Goal: Task Accomplishment & Management: Use online tool/utility

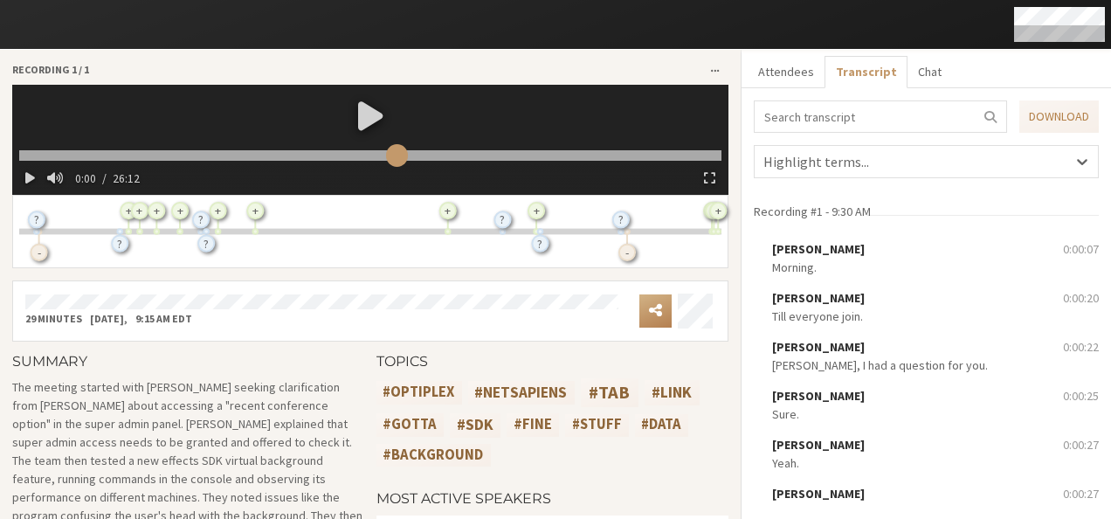
click at [392, 157] on input "range" at bounding box center [370, 155] width 702 height 11
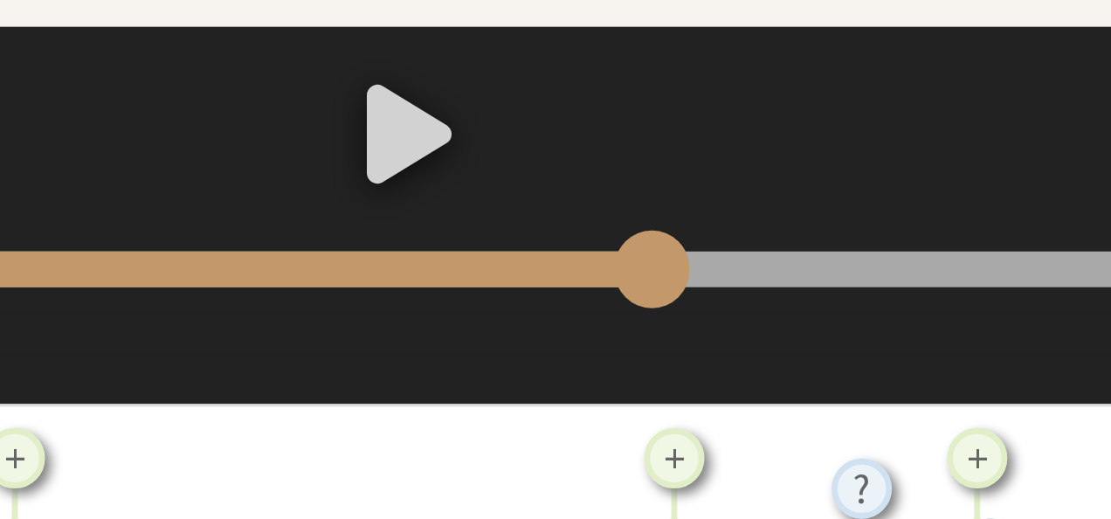
click at [436, 158] on input "range" at bounding box center [370, 155] width 702 height 11
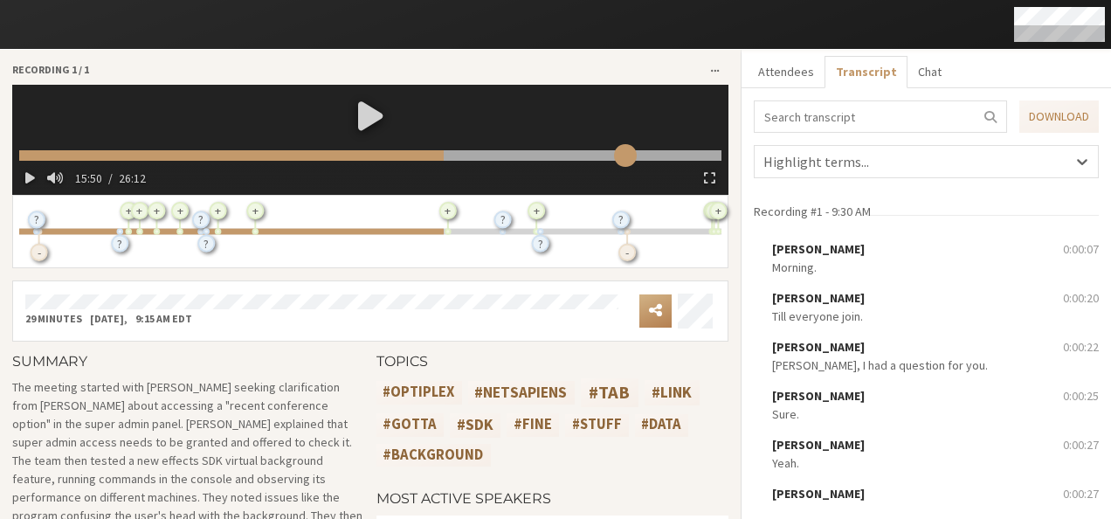
click at [618, 157] on input "range" at bounding box center [370, 155] width 702 height 11
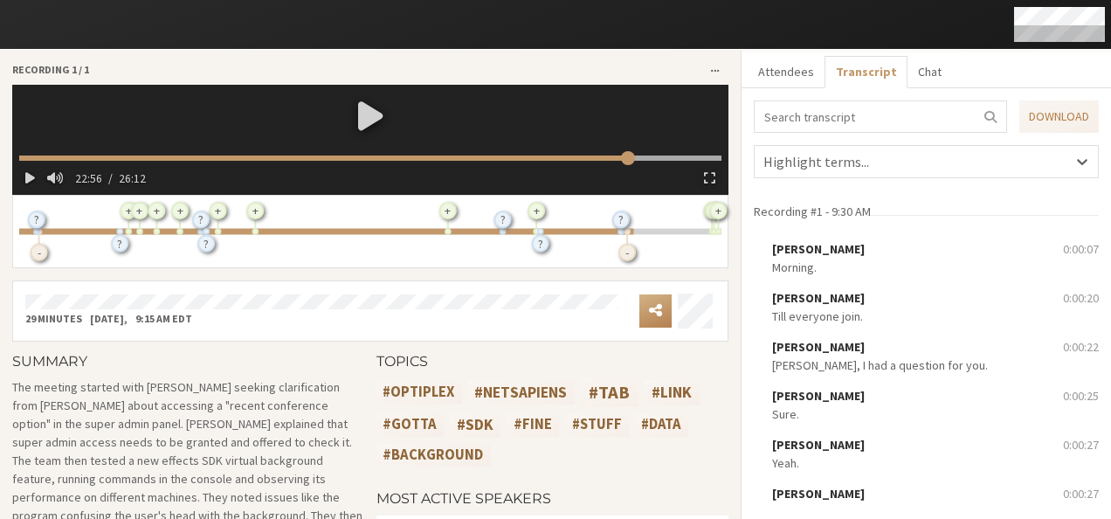
click at [70, 152] on video at bounding box center [370, 140] width 716 height 110
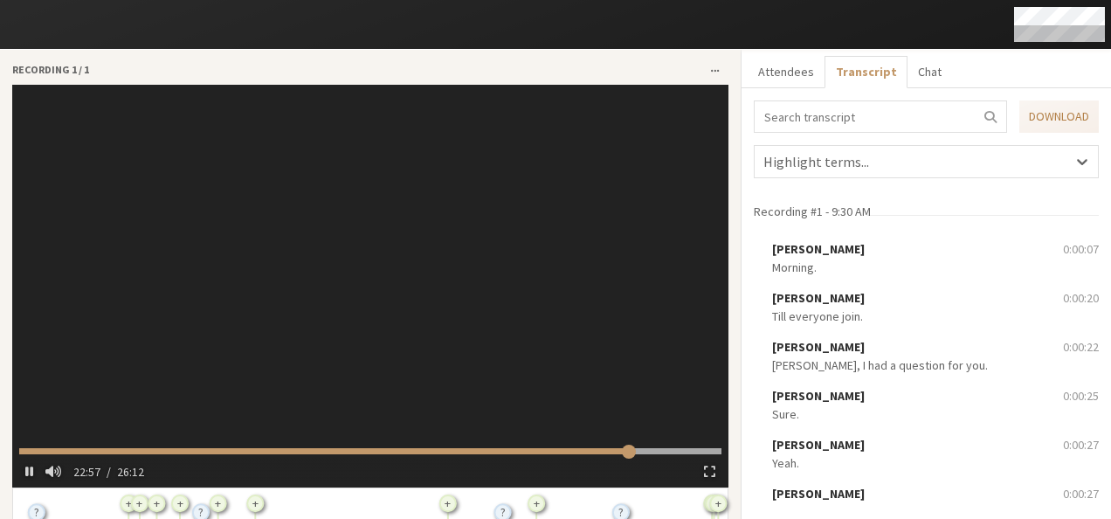
click at [138, 259] on video at bounding box center [370, 286] width 716 height 403
click at [104, 407] on div at bounding box center [370, 262] width 716 height 354
click at [704, 467] on span "button" at bounding box center [709, 471] width 11 height 14
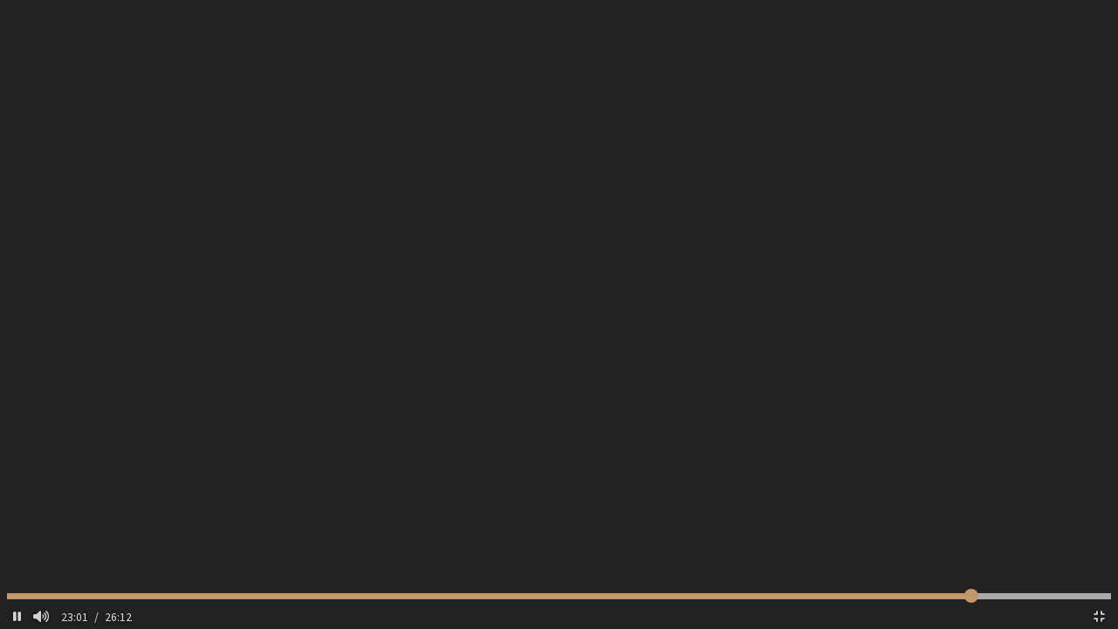
click at [166, 518] on div "23:01 / 26:12" at bounding box center [559, 611] width 1104 height 36
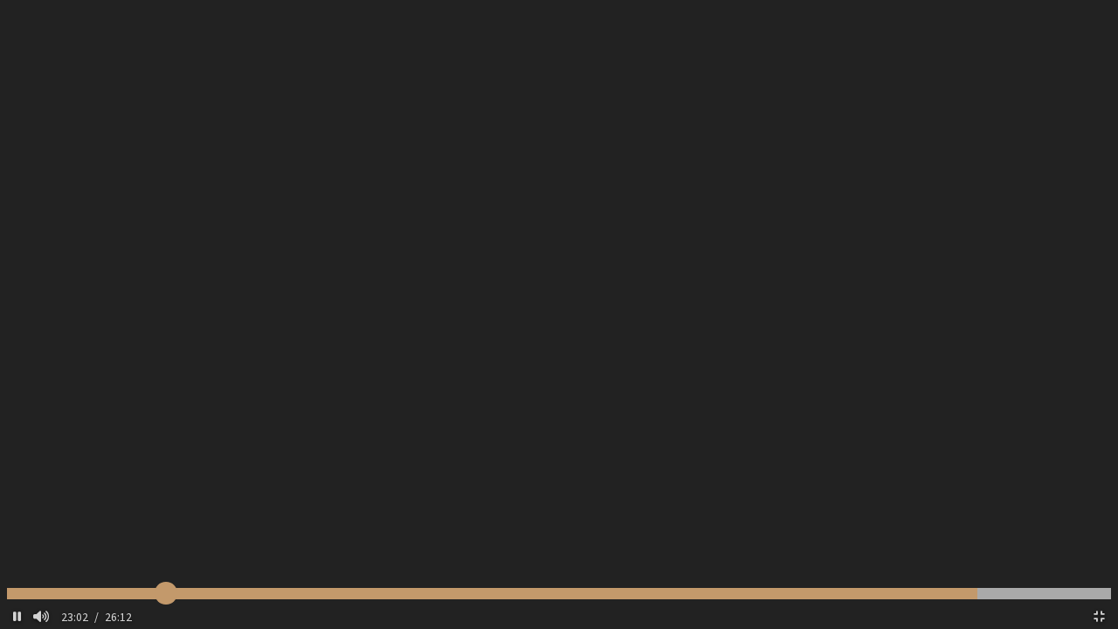
click at [166, 518] on input "range" at bounding box center [559, 593] width 1104 height 11
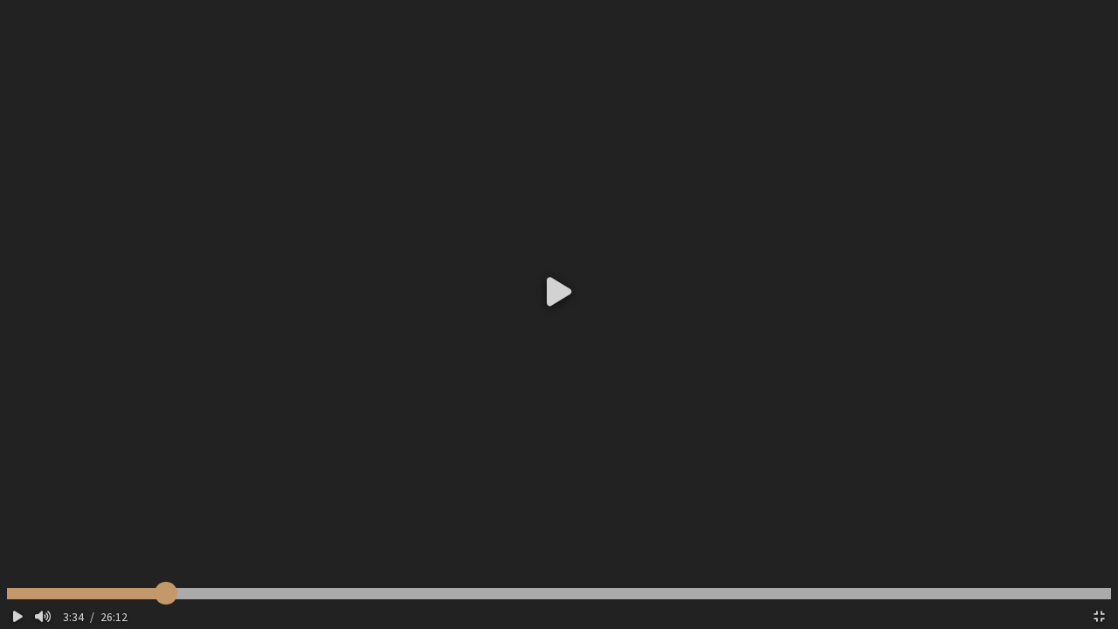
type input "214.88735"
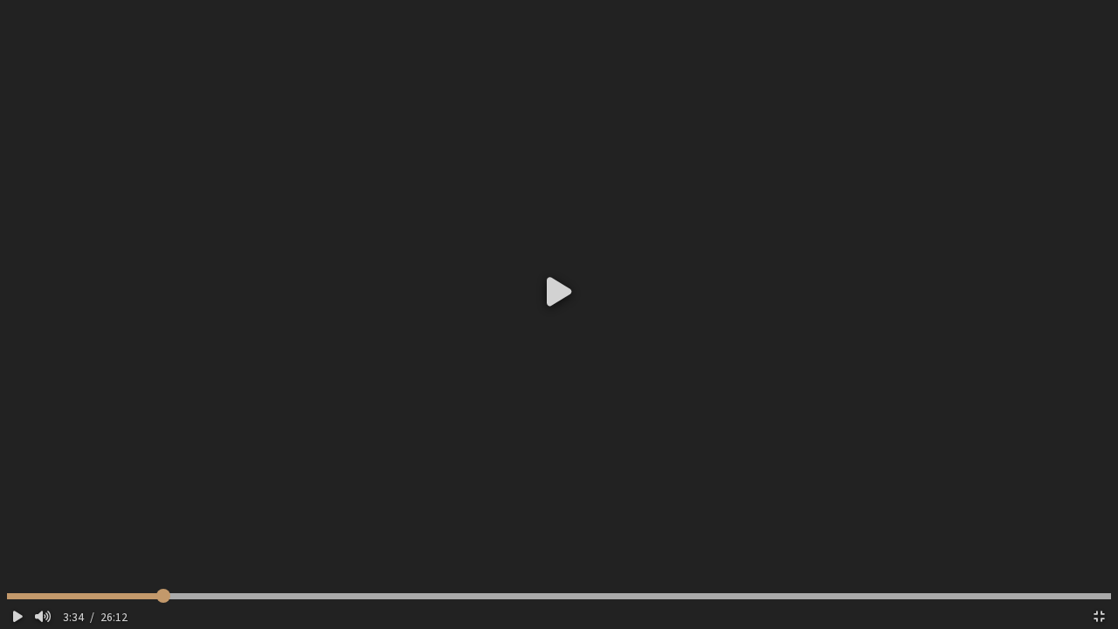
click at [270, 443] on div at bounding box center [559, 290] width 1118 height 580
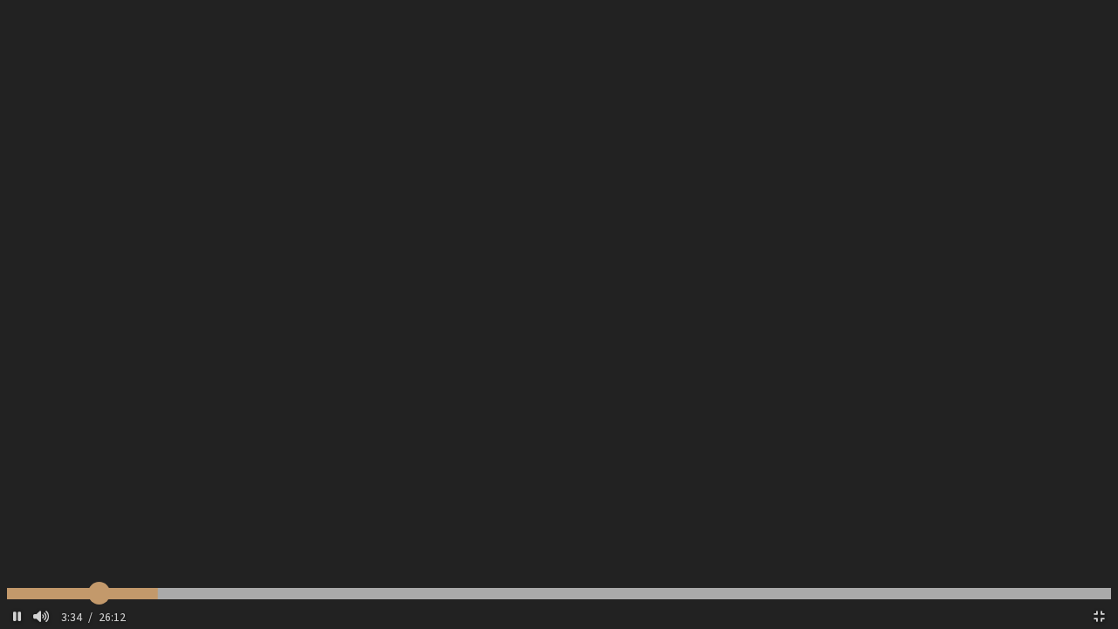
click at [99, 518] on input "range" at bounding box center [559, 593] width 1104 height 11
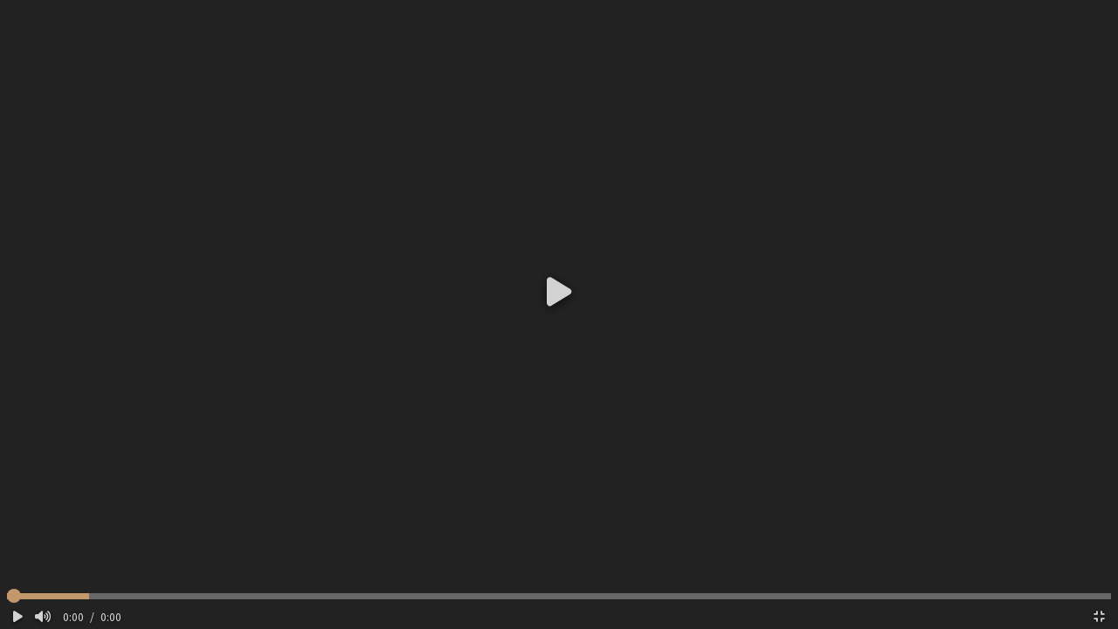
type input "0"
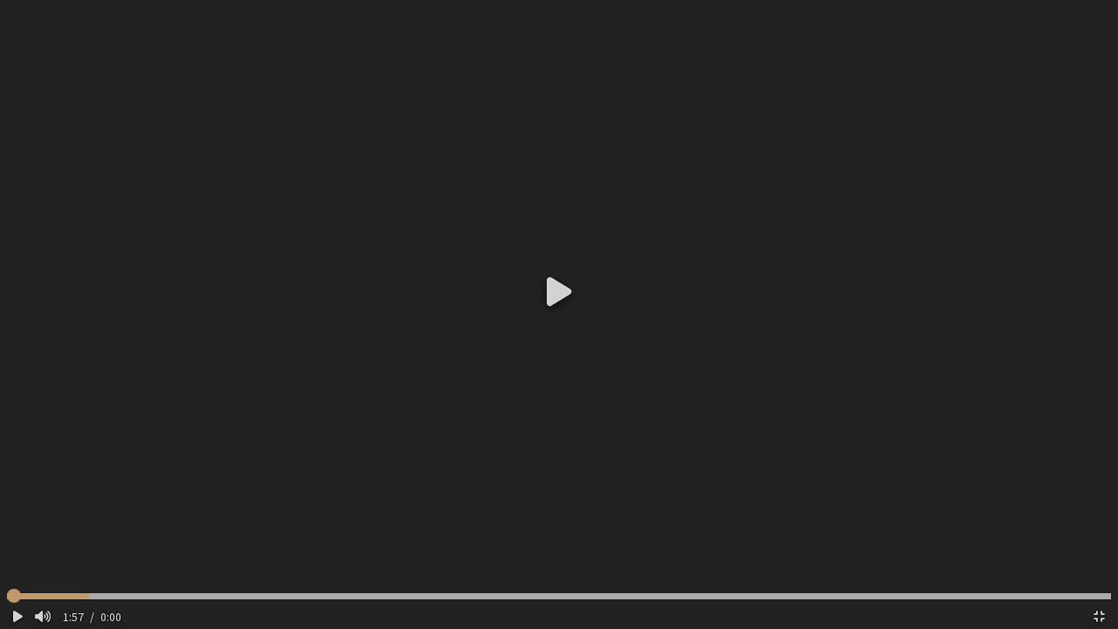
click at [581, 301] on div at bounding box center [559, 290] width 1118 height 580
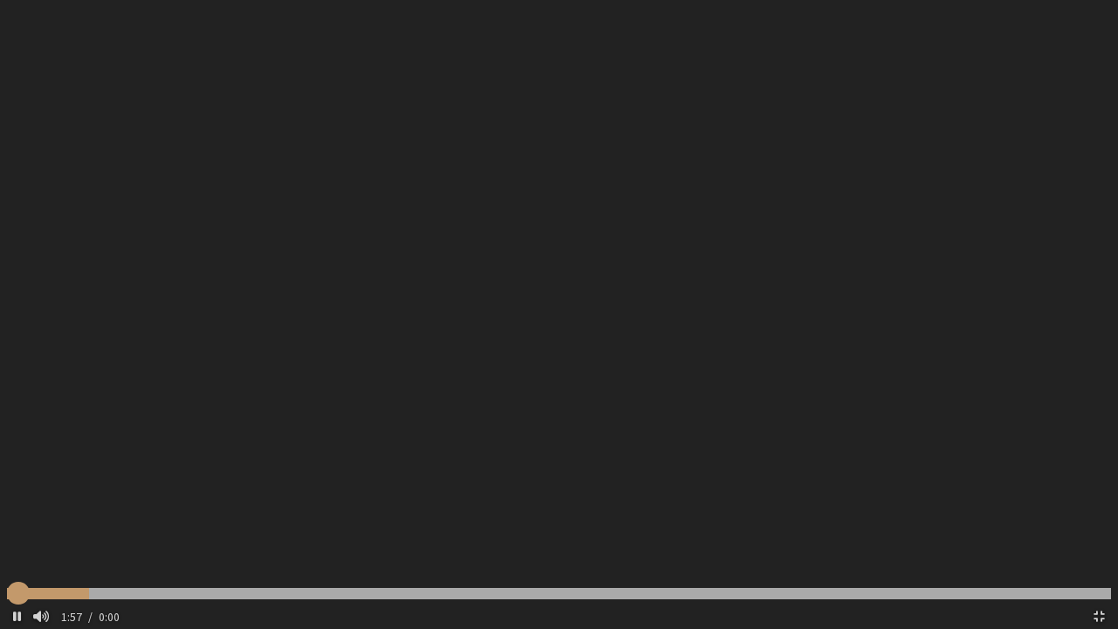
click at [104, 518] on input "range" at bounding box center [559, 593] width 1104 height 11
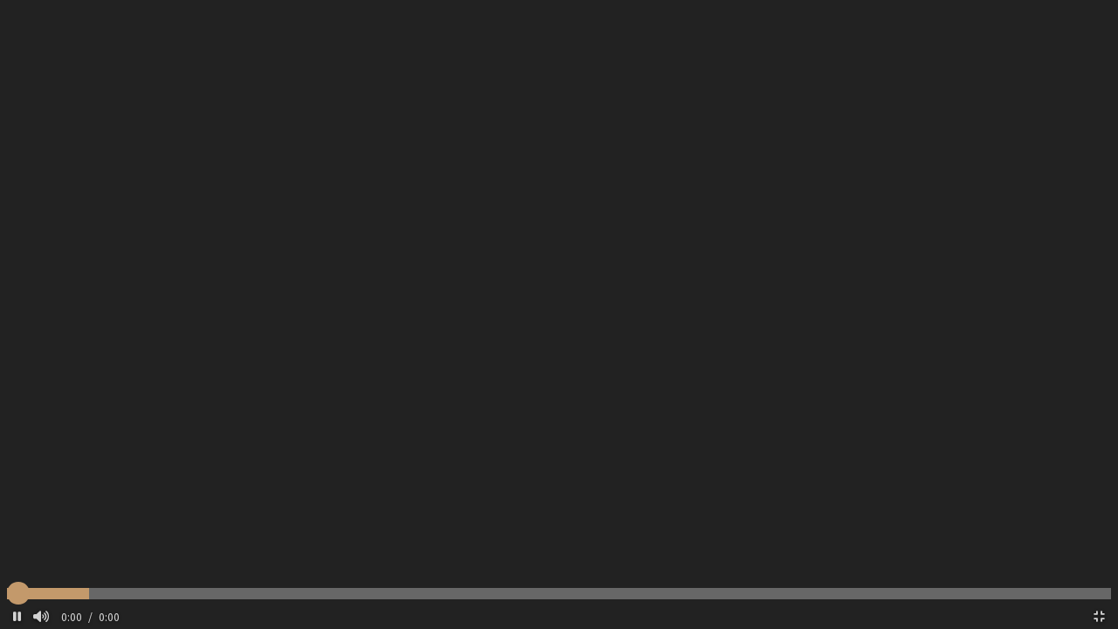
click at [107, 518] on input "range" at bounding box center [559, 593] width 1104 height 11
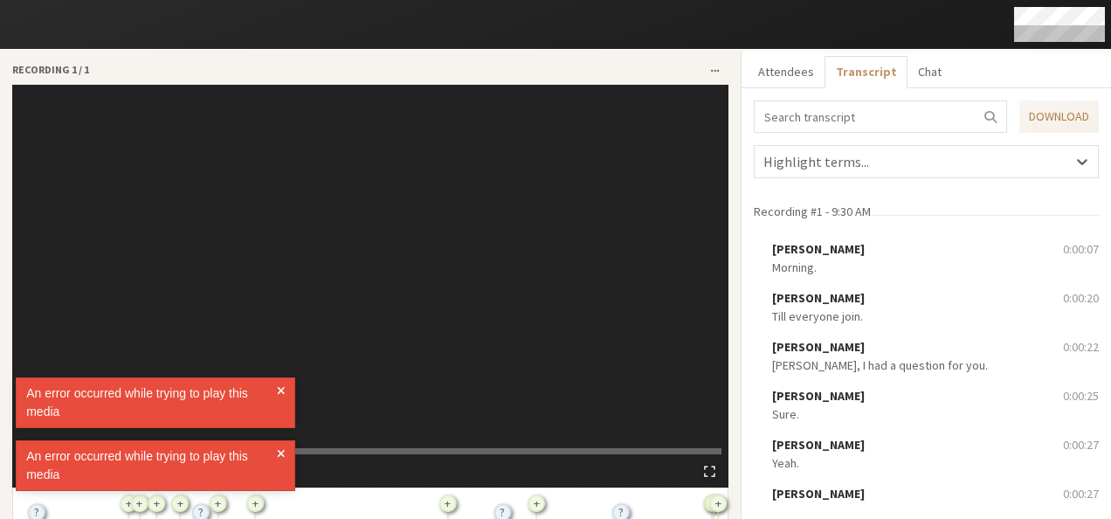
click at [283, 391] on span at bounding box center [281, 402] width 8 height 37
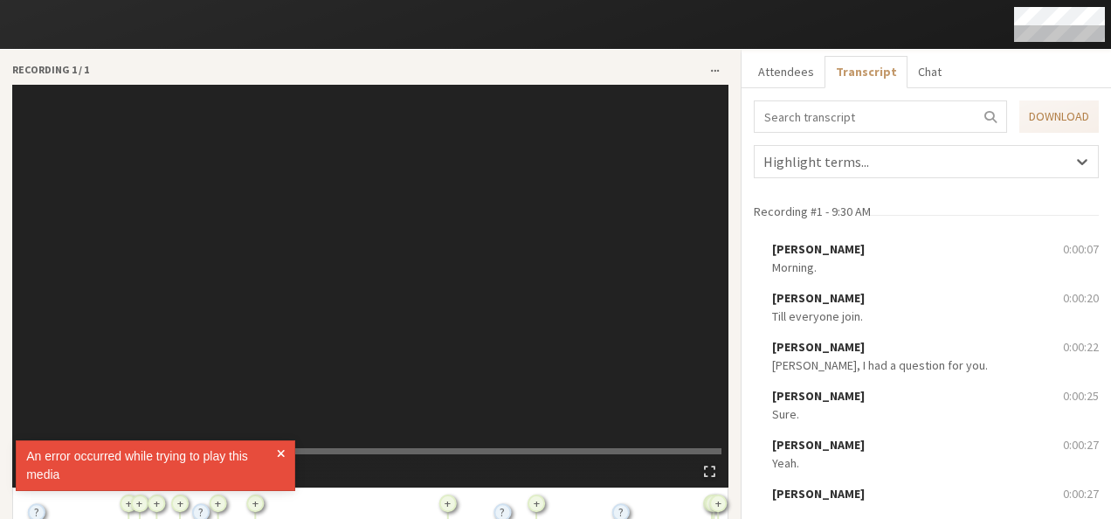
click at [288, 458] on div "An error occurred while trying to play this media" at bounding box center [156, 465] width 280 height 51
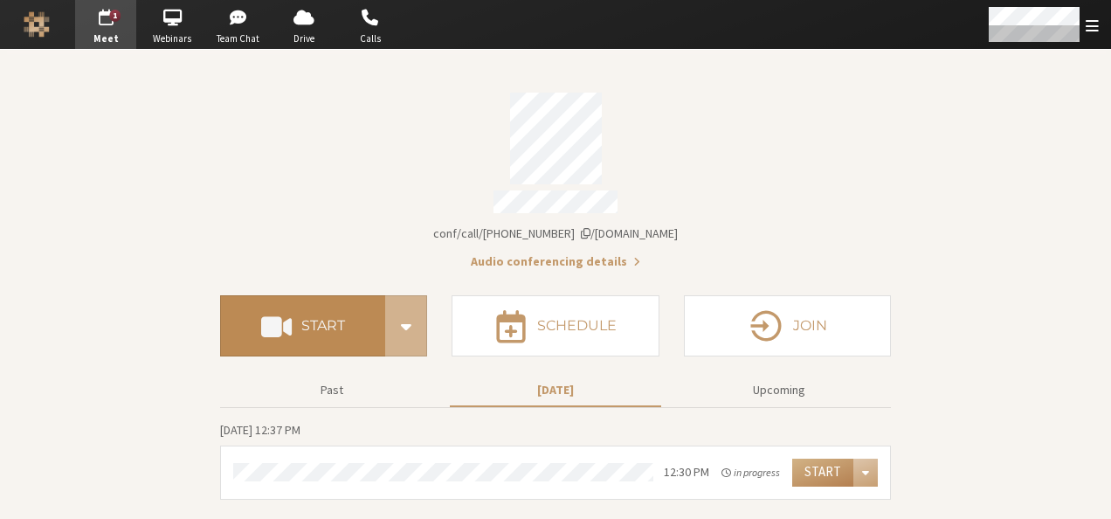
click at [349, 324] on button "Start" at bounding box center [302, 325] width 165 height 61
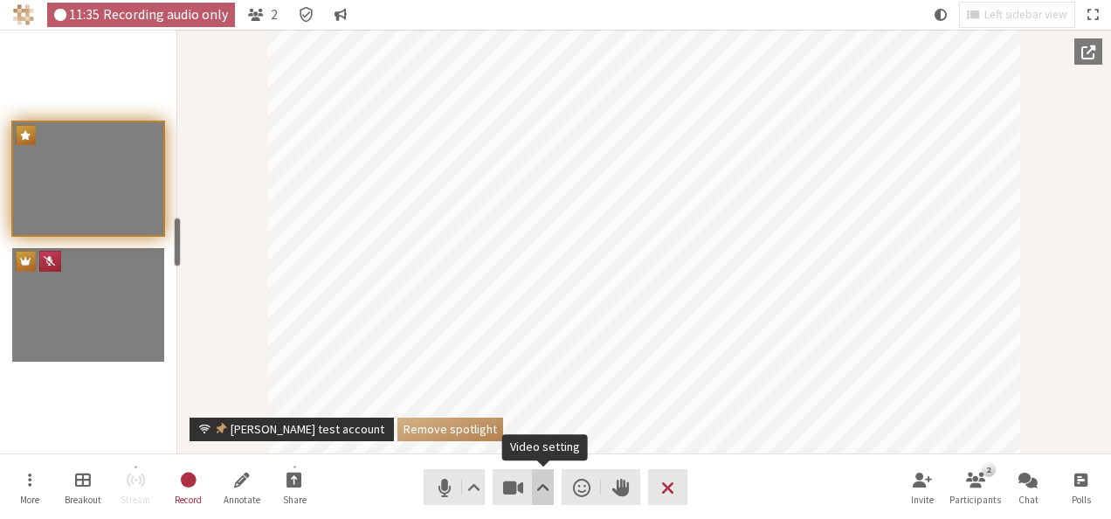
click at [536, 488] on span "Video setting" at bounding box center [542, 487] width 13 height 24
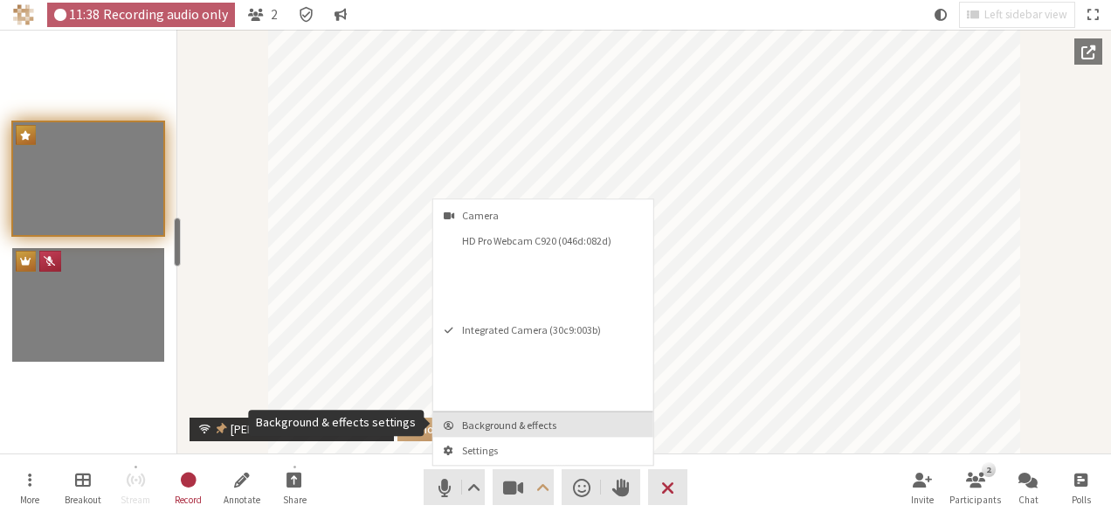
click at [514, 412] on button "Background & effects" at bounding box center [543, 424] width 220 height 25
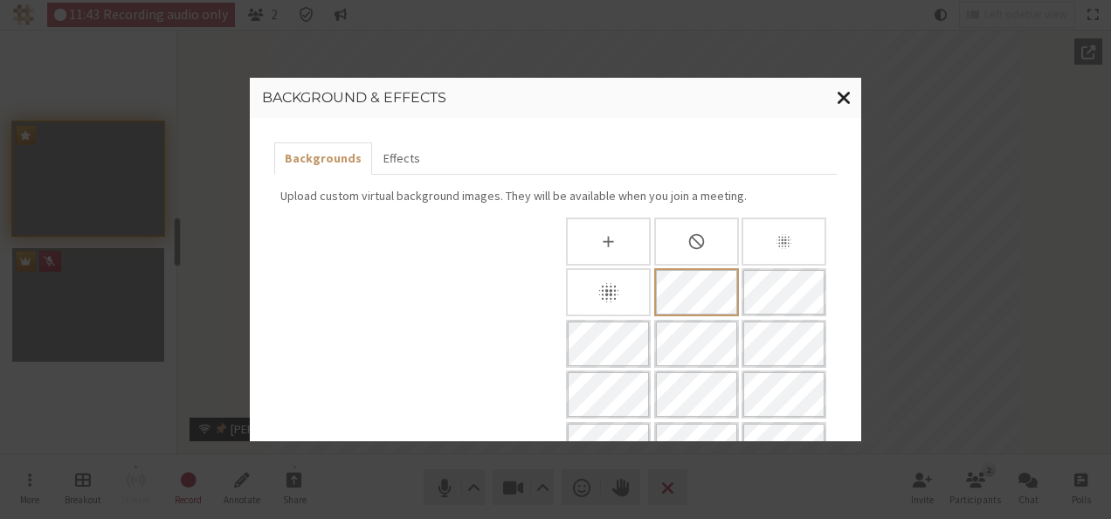
click at [841, 101] on span "Close modal" at bounding box center [844, 97] width 15 height 22
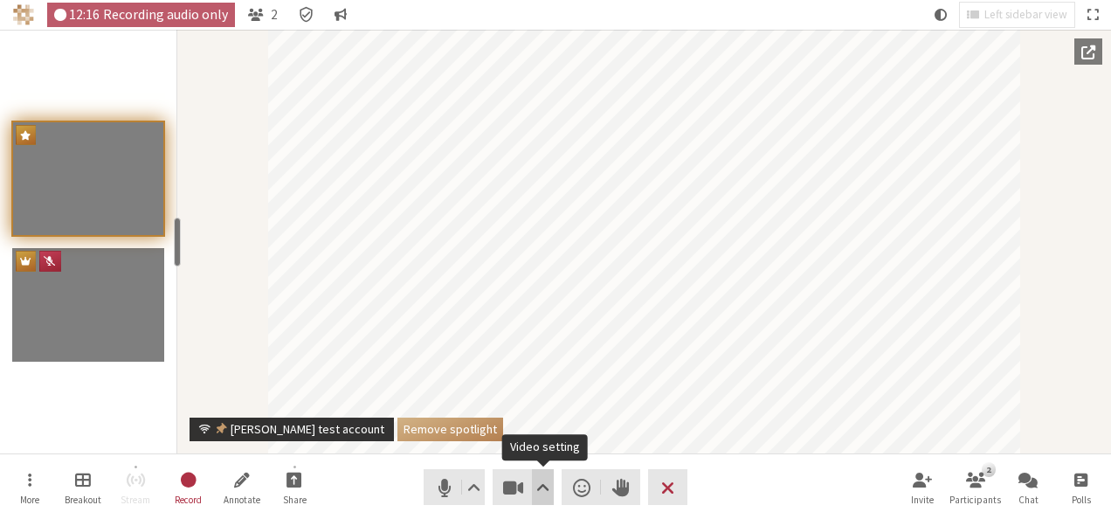
click at [550, 479] on button "Video setting" at bounding box center [543, 487] width 22 height 36
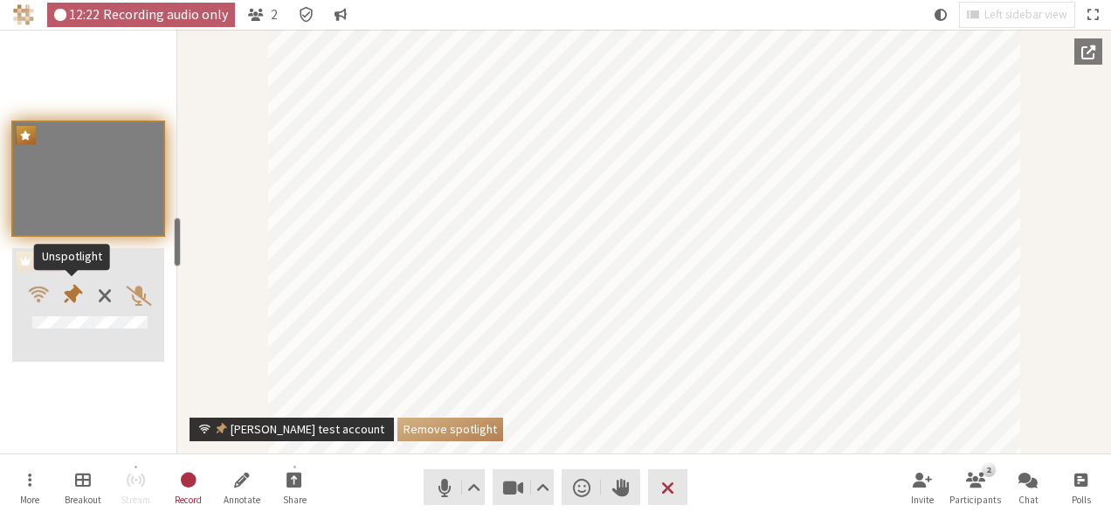
click at [76, 298] on span "Participants" at bounding box center [72, 295] width 26 height 26
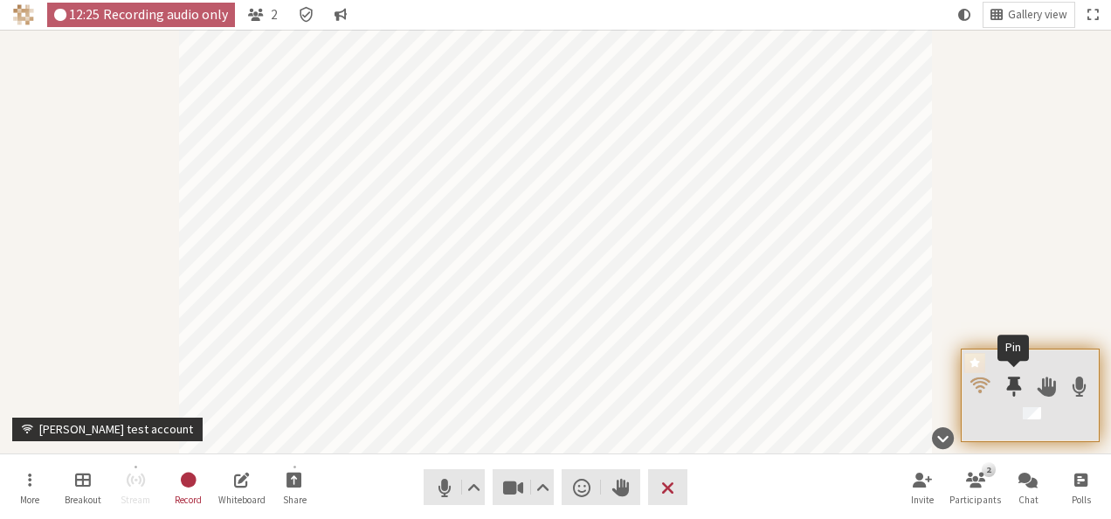
click at [1014, 393] on span at bounding box center [1014, 386] width 15 height 23
click at [1010, 386] on span at bounding box center [1014, 386] width 15 height 23
click at [1012, 390] on span at bounding box center [1014, 386] width 15 height 23
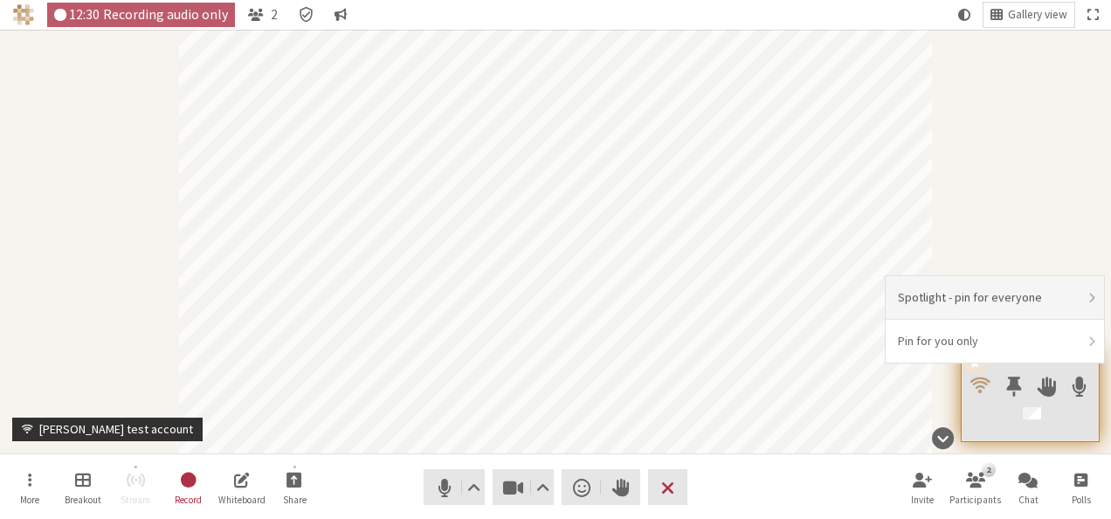
click at [1003, 299] on li "Spotlight - pin for everyone" at bounding box center [995, 298] width 218 height 44
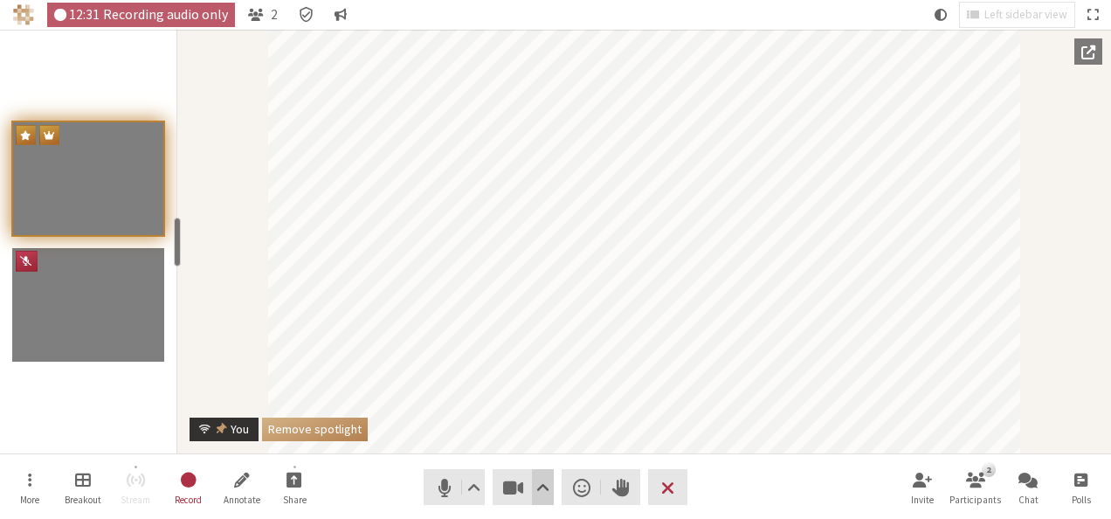
click at [536, 481] on span "Video setting" at bounding box center [542, 487] width 13 height 24
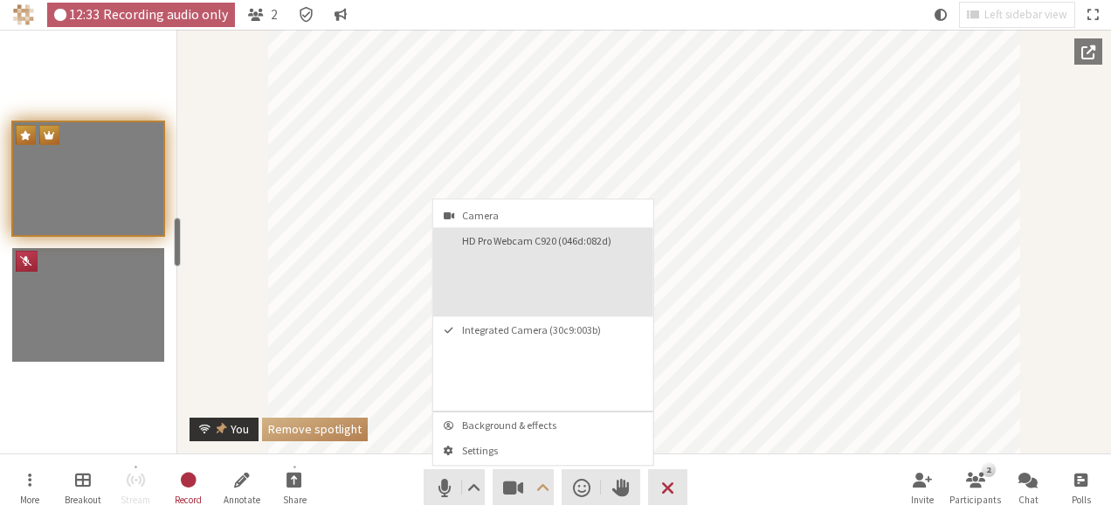
click at [503, 283] on button "HD Pro Webcam C920 (046d:082d)" at bounding box center [543, 271] width 220 height 89
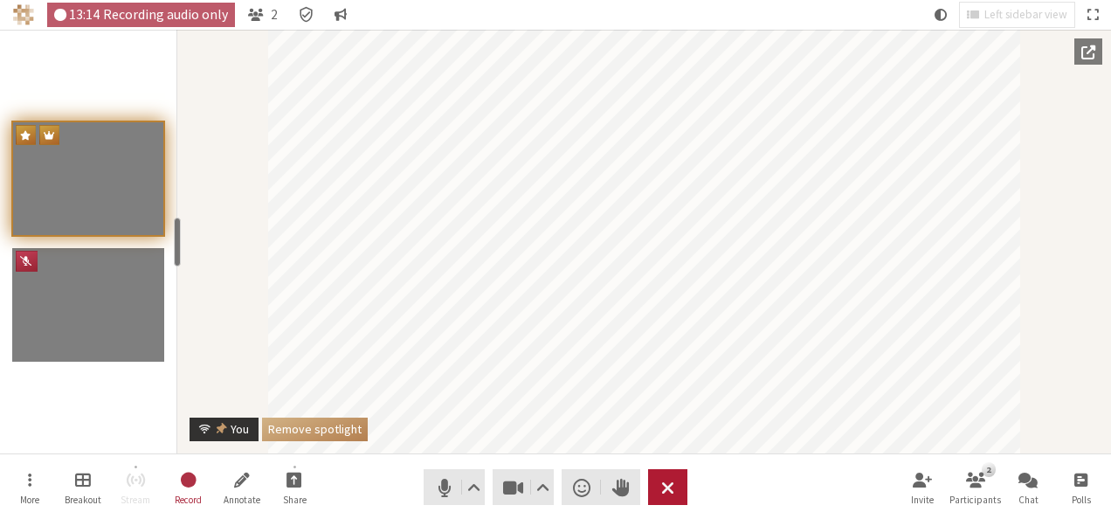
click at [664, 493] on span "End or leave meeting" at bounding box center [667, 487] width 13 height 24
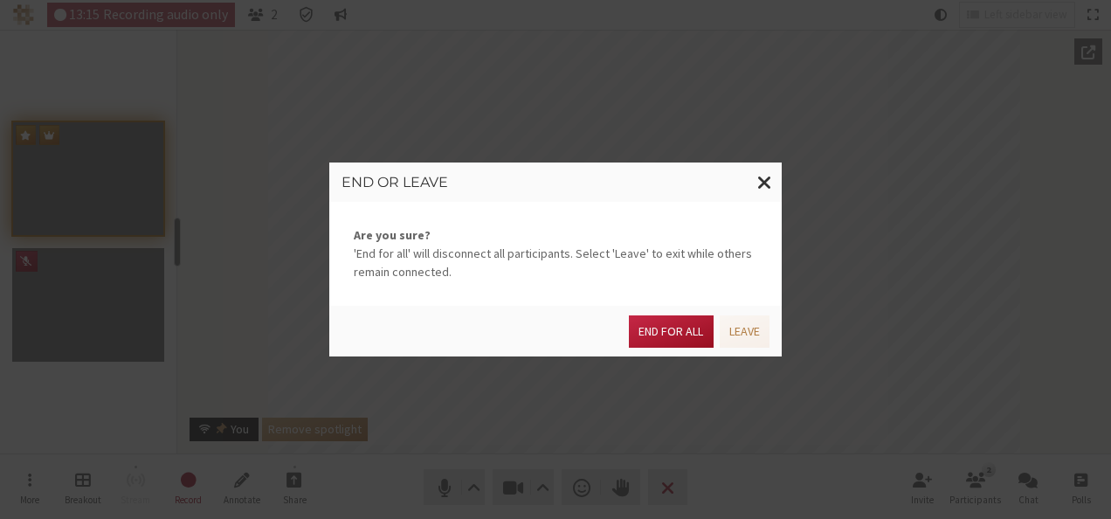
click at [683, 330] on button "End for all" at bounding box center [671, 331] width 84 height 32
